Goal: Task Accomplishment & Management: Manage account settings

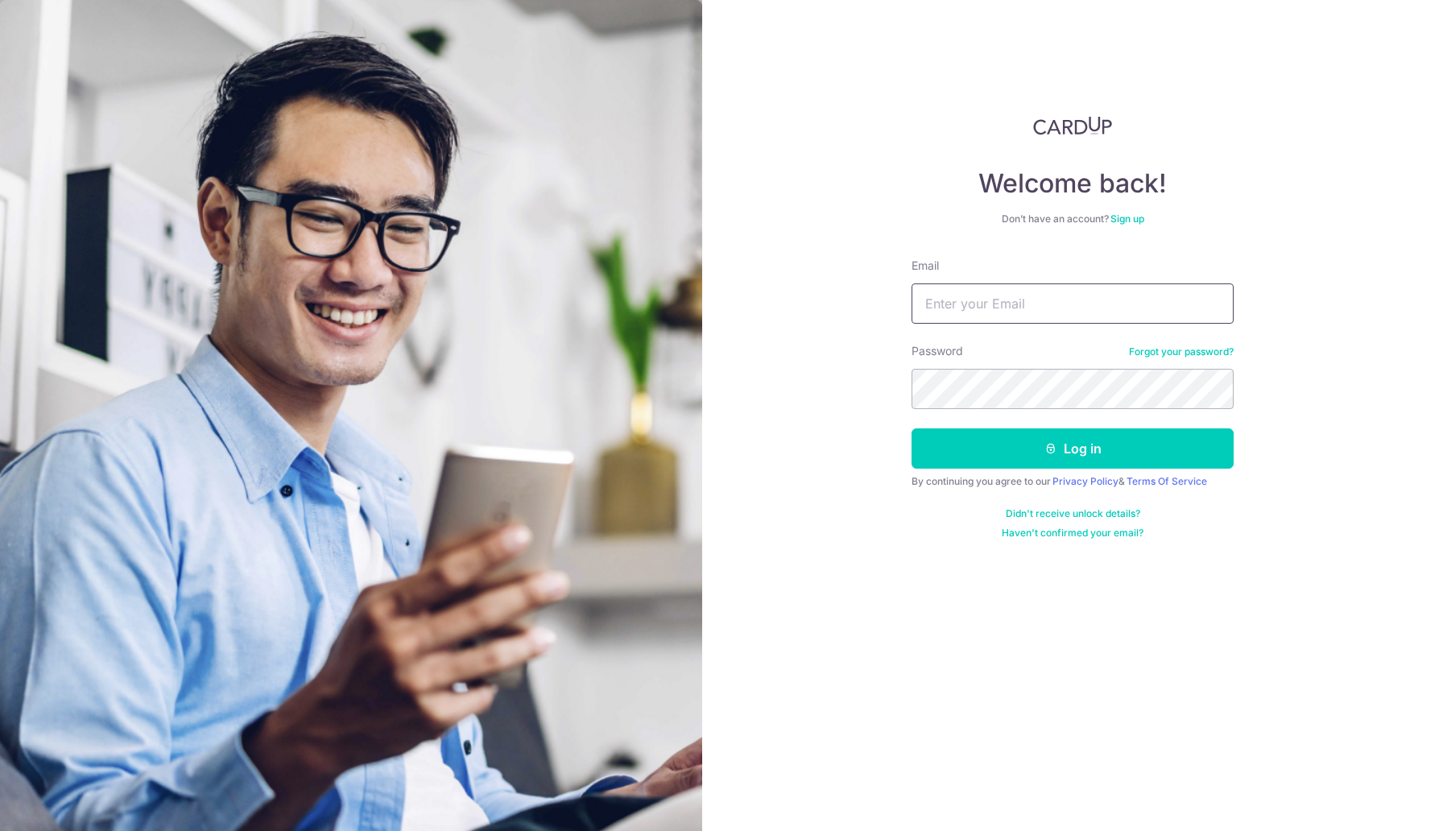
type input "[EMAIL_ADDRESS][DOMAIN_NAME]"
click at [912, 428] on button "Log in" at bounding box center [1073, 448] width 322 height 40
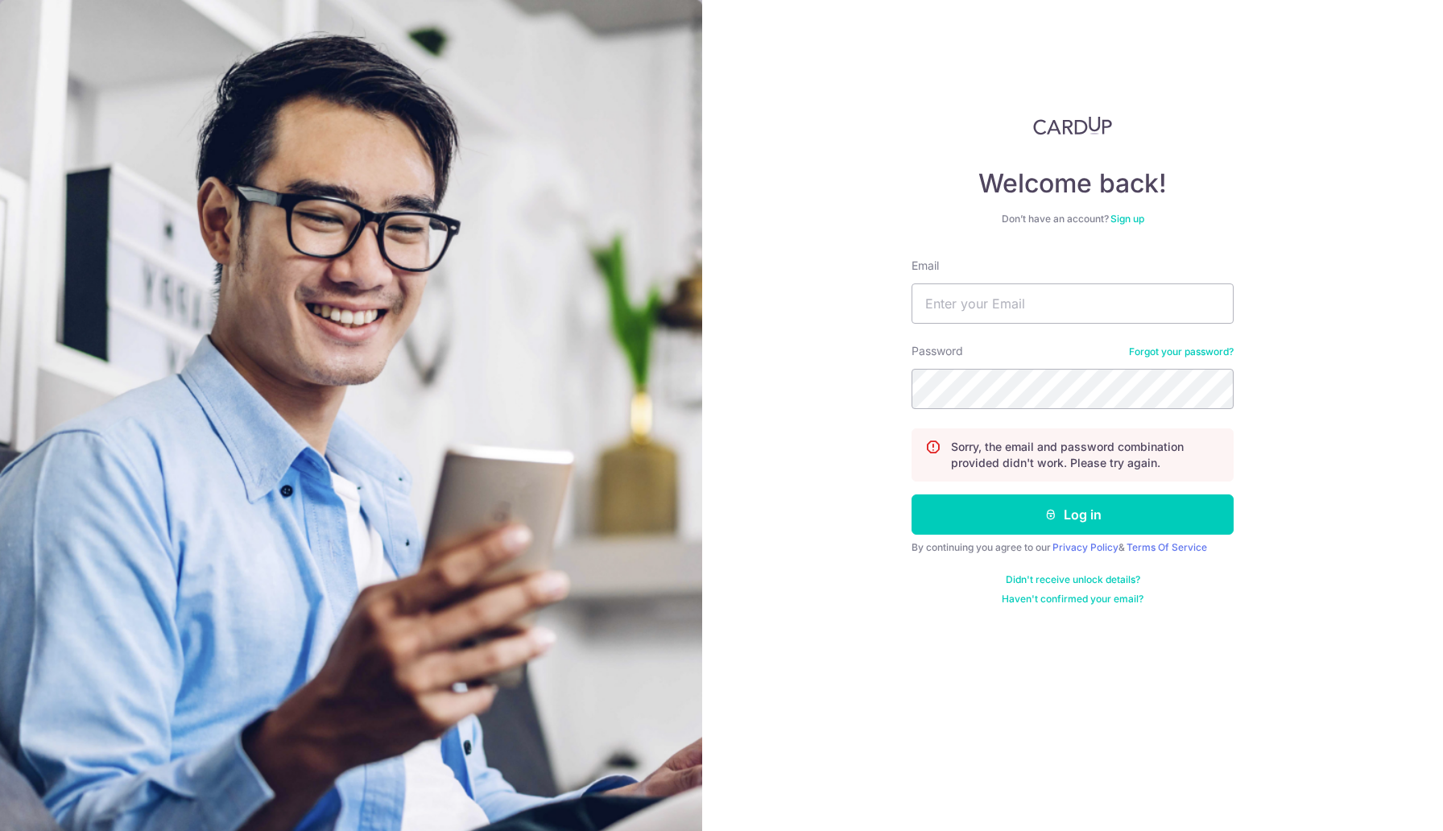
click at [998, 276] on div "Email" at bounding box center [1073, 291] width 322 height 66
click at [998, 284] on input "Email" at bounding box center [1073, 304] width 322 height 40
type input "[EMAIL_ADDRESS][DOMAIN_NAME]"
click at [912, 495] on button "Log in" at bounding box center [1073, 515] width 322 height 40
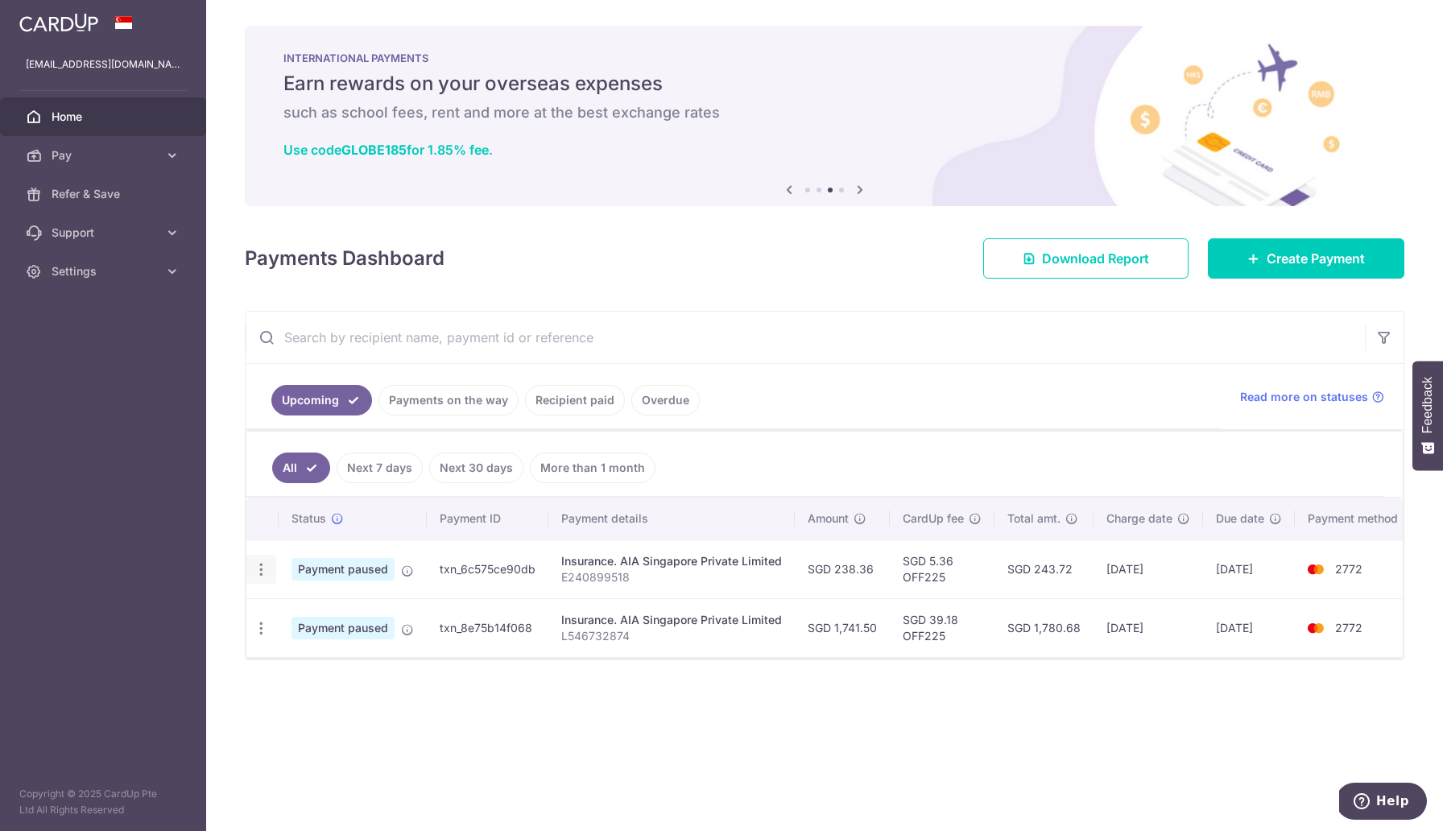
click at [262, 570] on icon "button" at bounding box center [261, 569] width 17 height 17
click at [299, 609] on span "Update payment" at bounding box center [347, 613] width 110 height 19
radio input "true"
type input "238.36"
type input "03/09/2025"
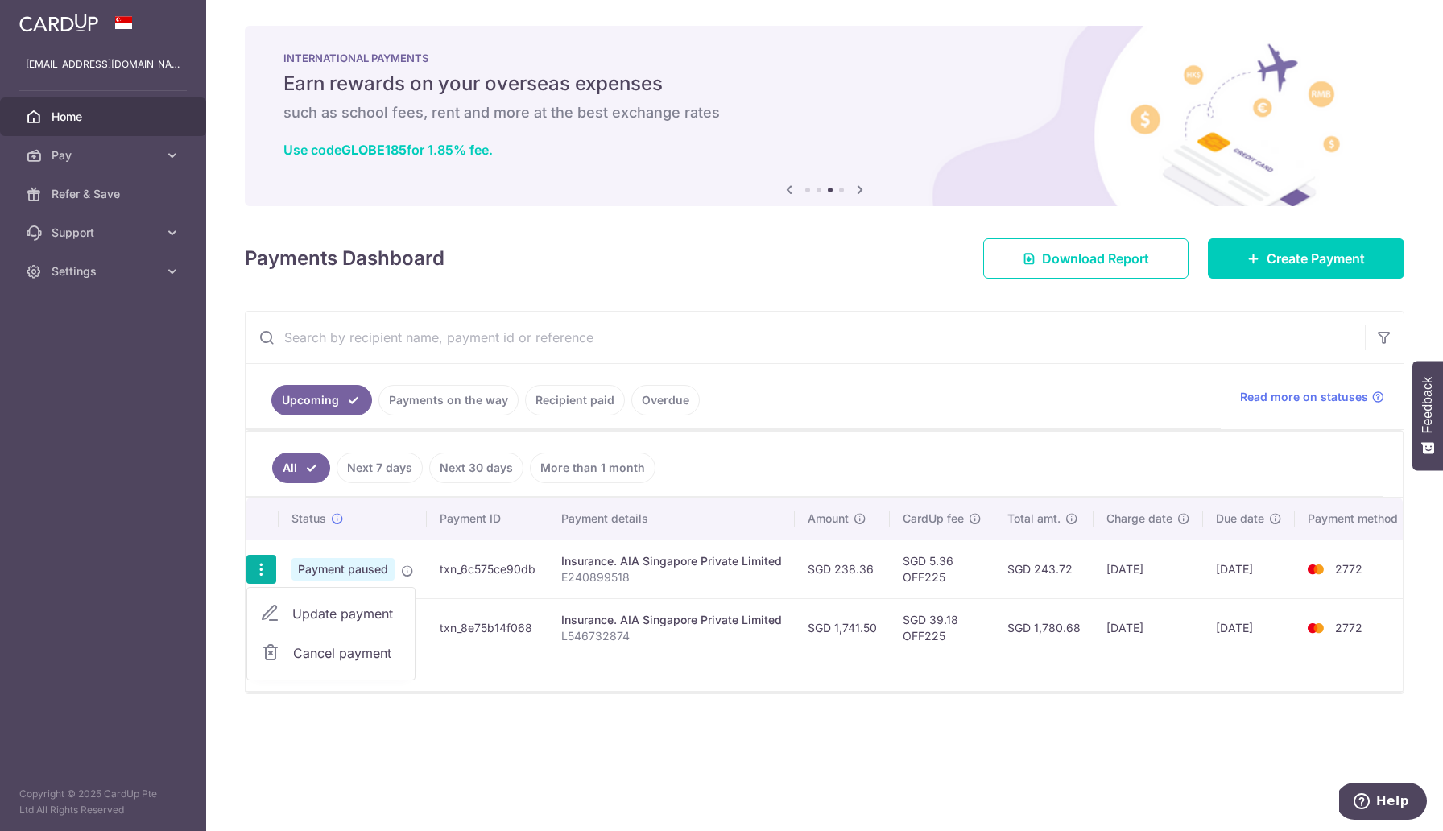
type input "E240899518"
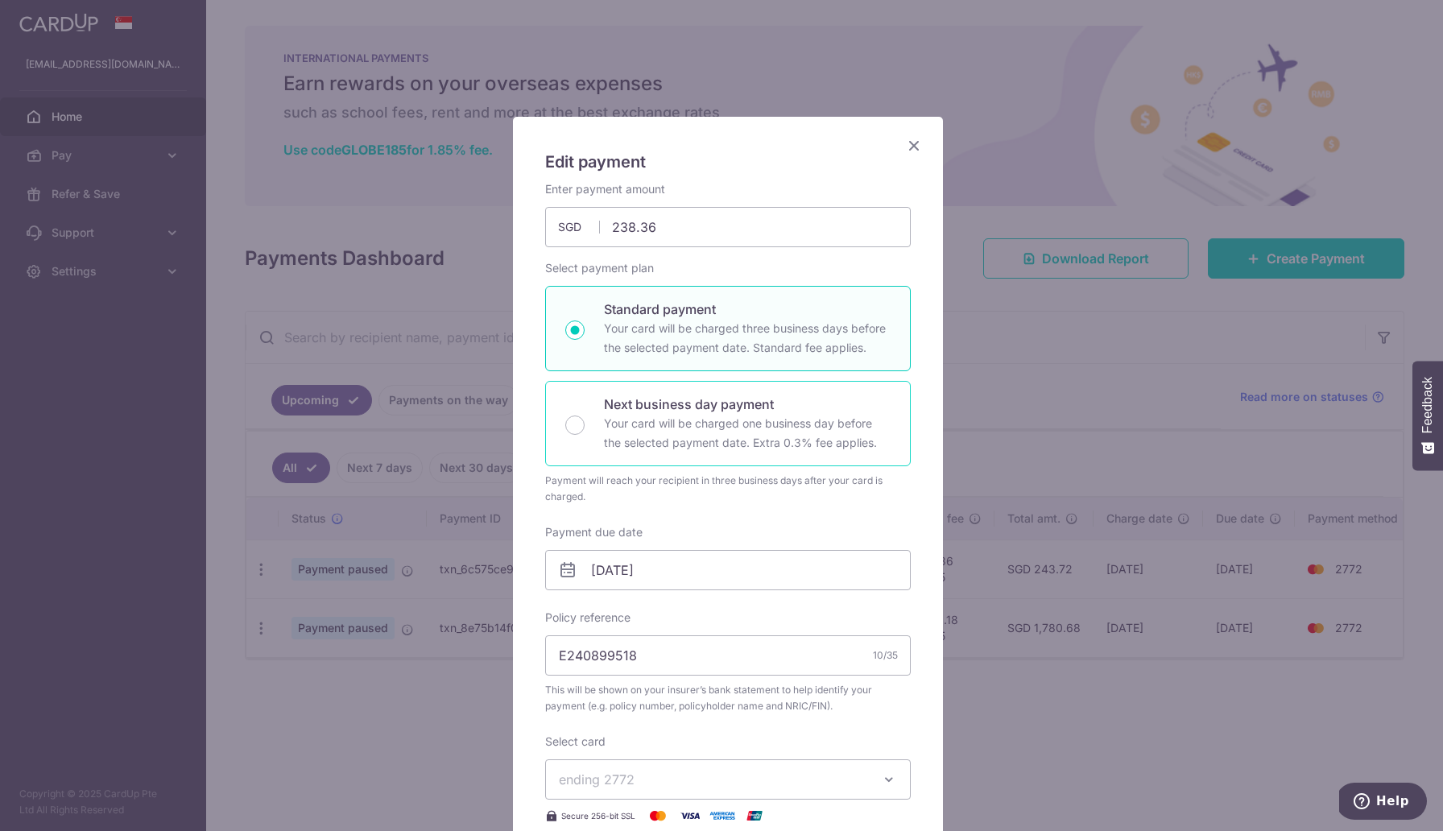
type input "OFF225"
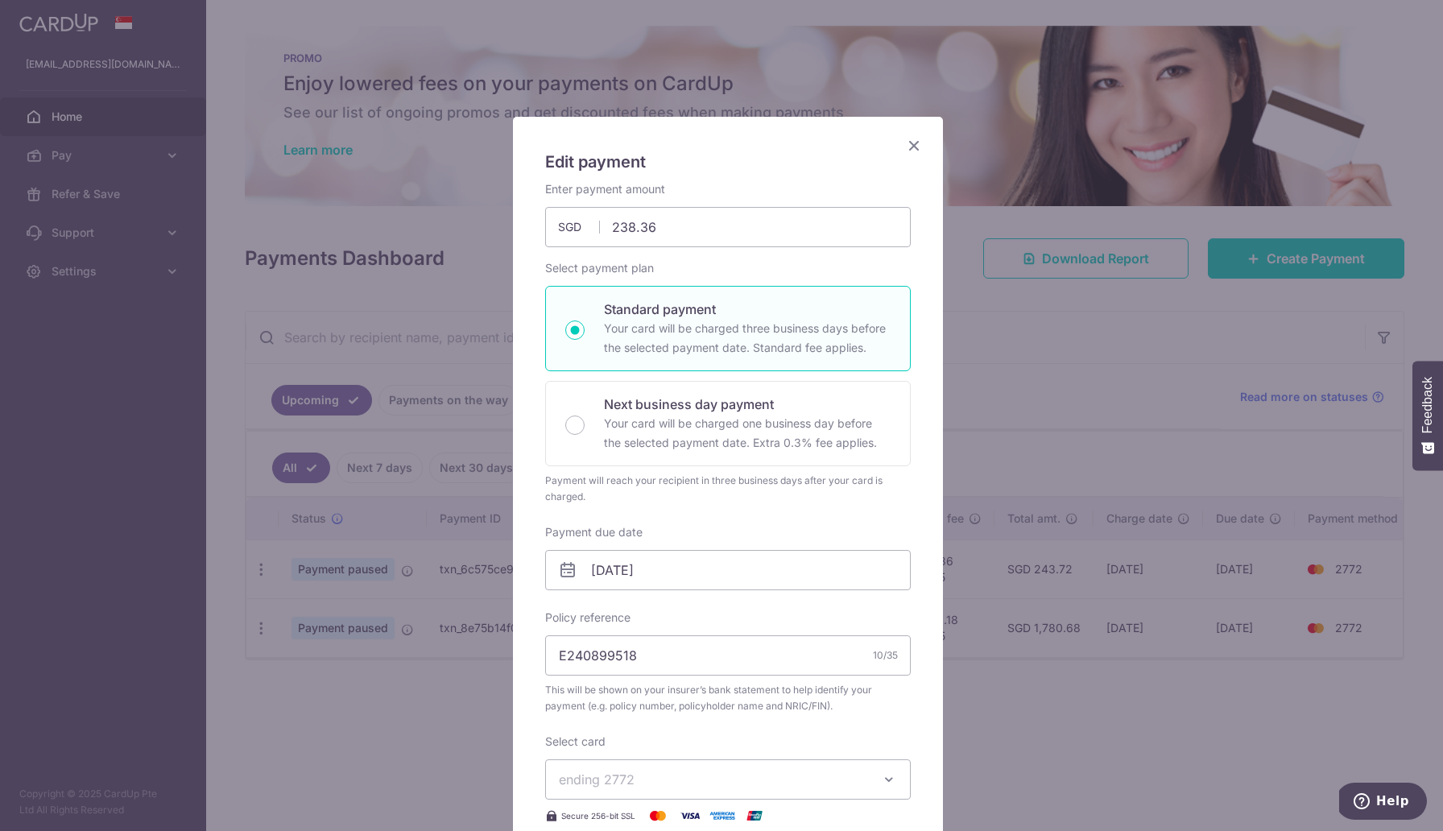
click at [904, 147] on icon "Close" at bounding box center [913, 145] width 19 height 20
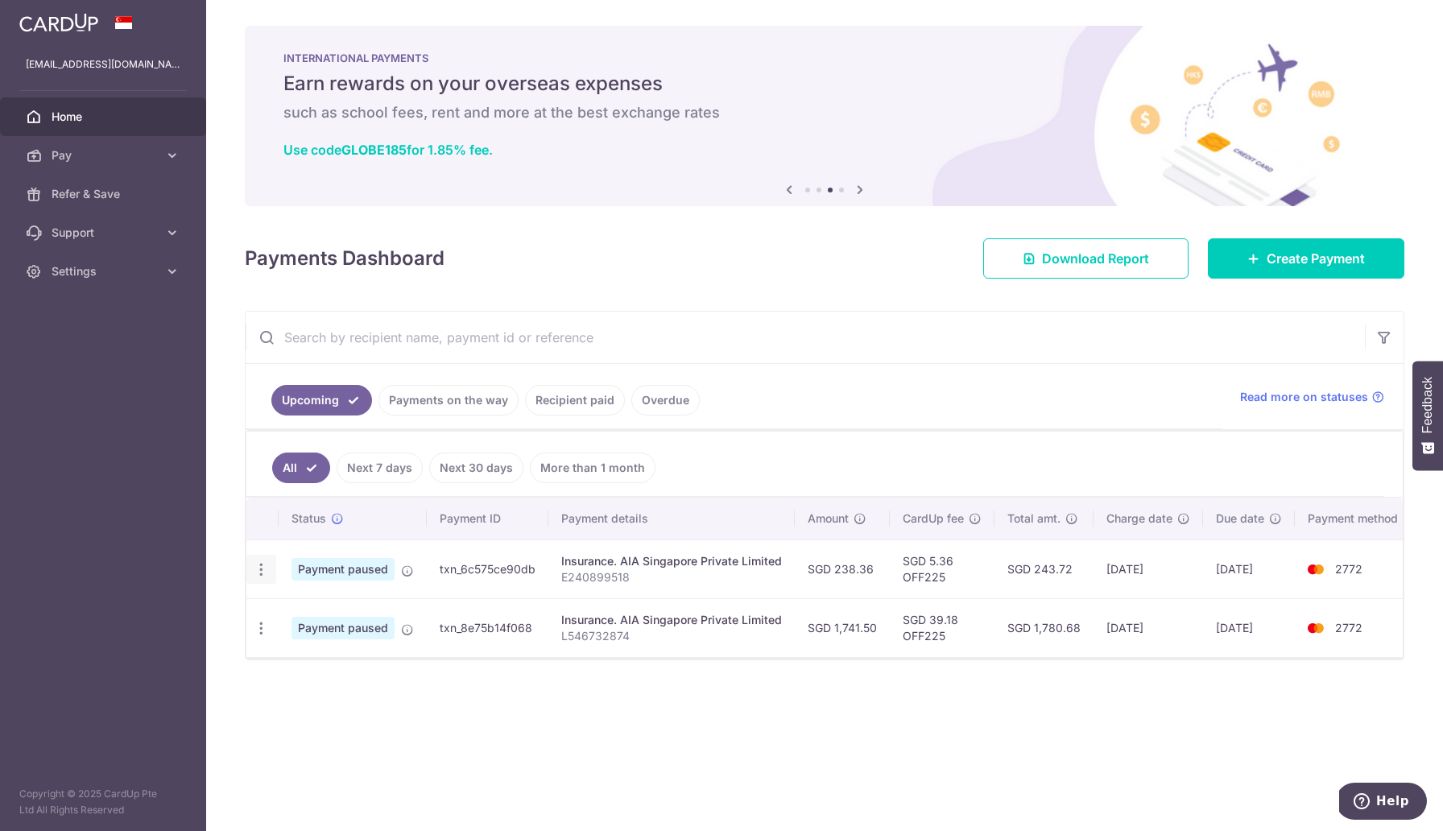
click at [266, 569] on icon "button" at bounding box center [261, 569] width 17 height 17
click at [764, 561] on div "Insurance. AIA Singapore Private Limited" at bounding box center [671, 561] width 221 height 16
click at [132, 146] on link "Pay" at bounding box center [103, 155] width 206 height 39
click at [101, 199] on span "Payments" at bounding box center [105, 194] width 106 height 16
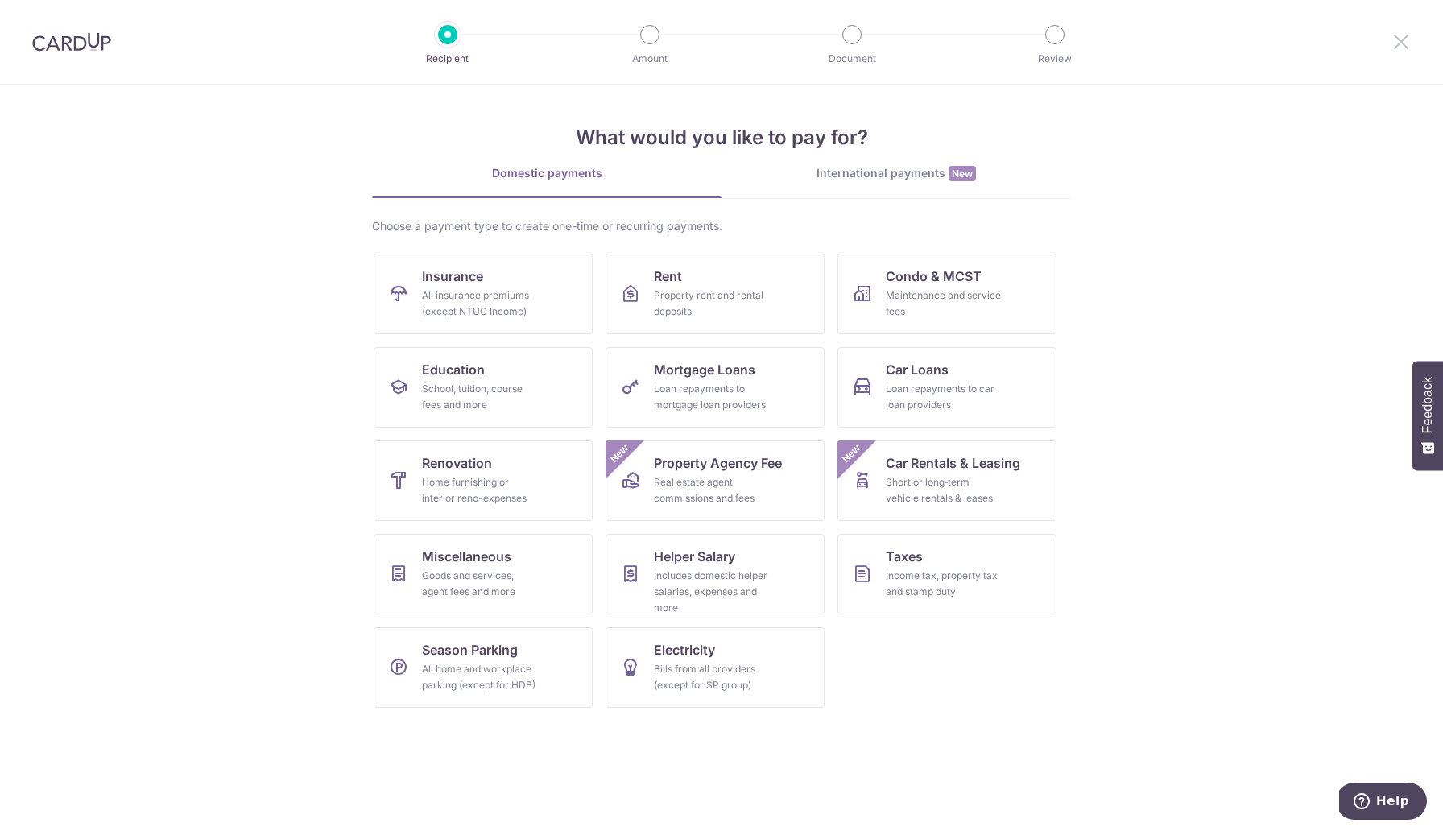
click at [1409, 32] on icon at bounding box center [1401, 41] width 19 height 20
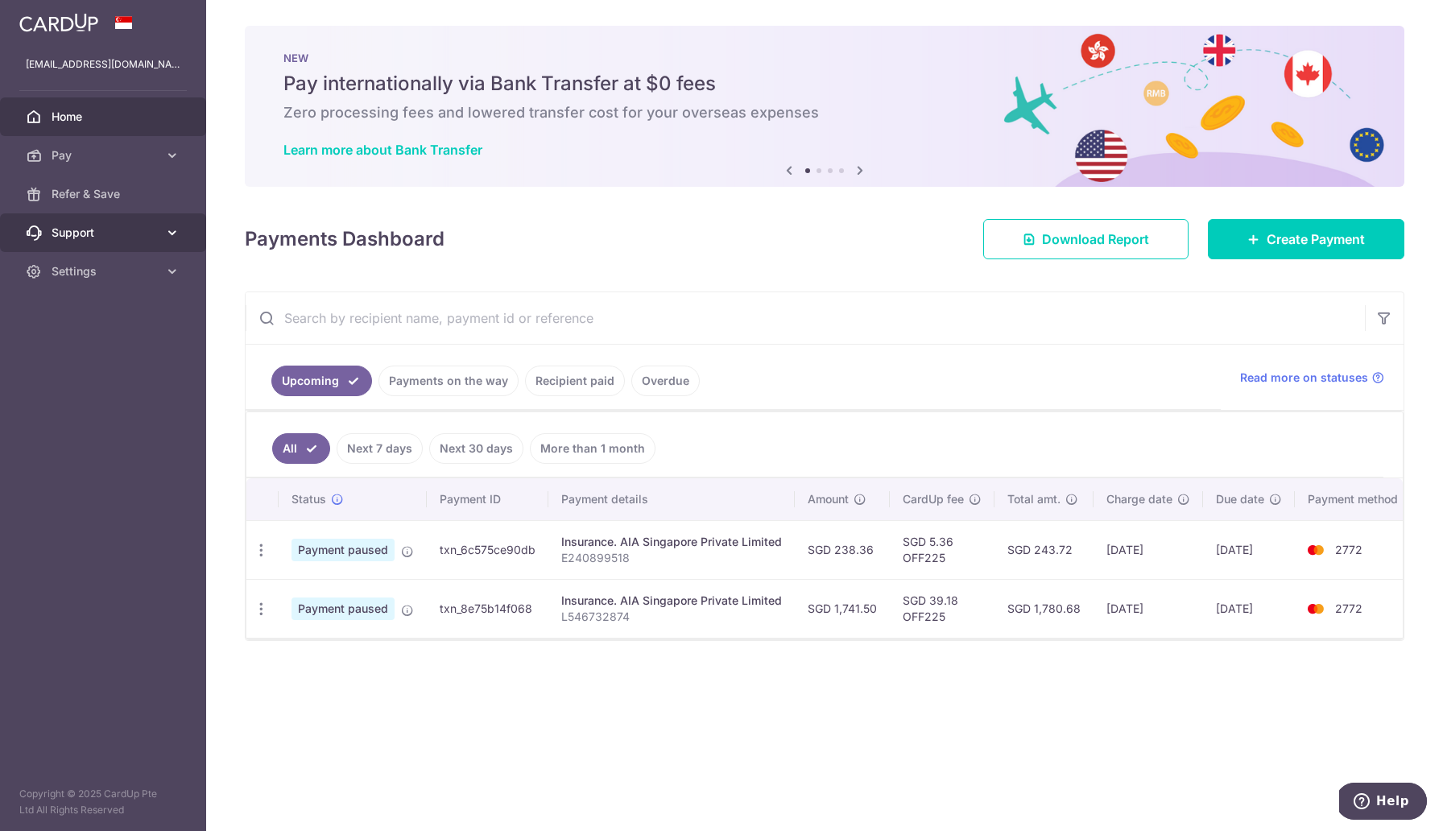
click at [89, 243] on link "Support" at bounding box center [103, 232] width 206 height 39
